Goal: Task Accomplishment & Management: Manage account settings

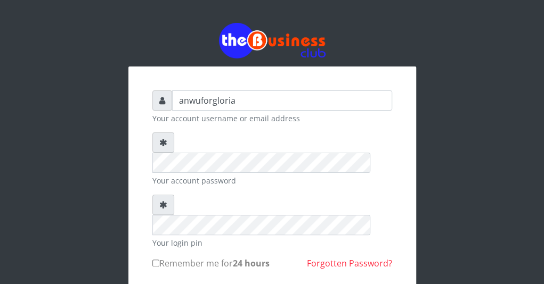
scroll to position [89, 0]
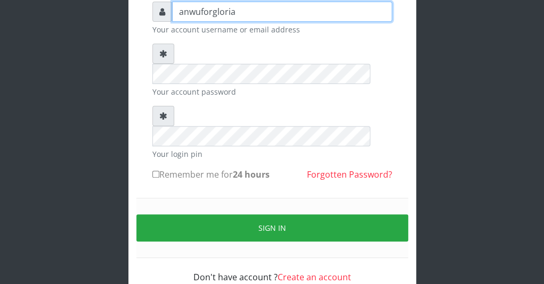
click at [234, 11] on input "anwuforgloria" at bounding box center [282, 12] width 220 height 20
type input "anwuforgloria899"
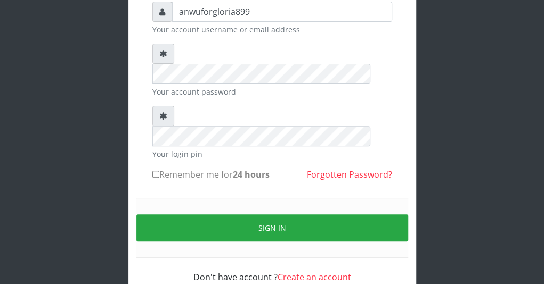
click at [110, 85] on div "anwuforgloria899 Your account username or email address Your account password Y…" at bounding box center [272, 118] width 511 height 414
drag, startPoint x: 110, startPoint y: 85, endPoint x: 47, endPoint y: 103, distance: 64.7
click at [47, 103] on div "anwuforgloria899 Your account username or email address Your account password Y…" at bounding box center [272, 118] width 511 height 414
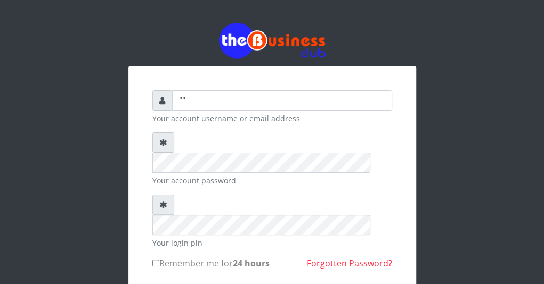
type input """
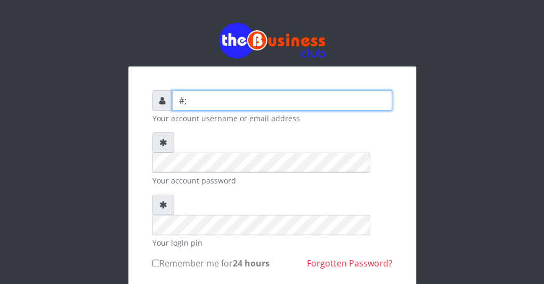
type input "#"
